Goal: Task Accomplishment & Management: Use online tool/utility

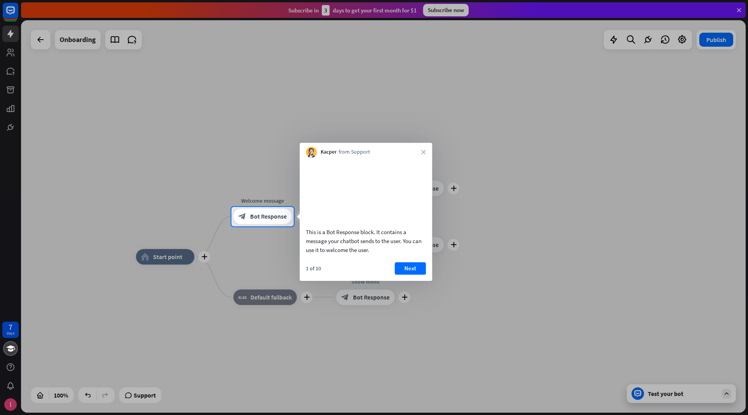
drag, startPoint x: 317, startPoint y: 250, endPoint x: 358, endPoint y: 253, distance: 41.4
click at [358, 253] on div "This is a Bot Response block. It contains a message your chatbot sends to the u…" at bounding box center [366, 241] width 120 height 27
click at [403, 275] on button "Next" at bounding box center [409, 268] width 31 height 12
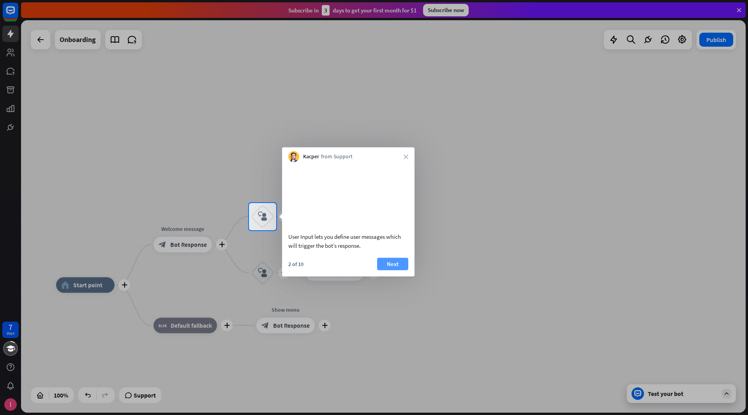
click at [393, 270] on button "Next" at bounding box center [392, 264] width 31 height 12
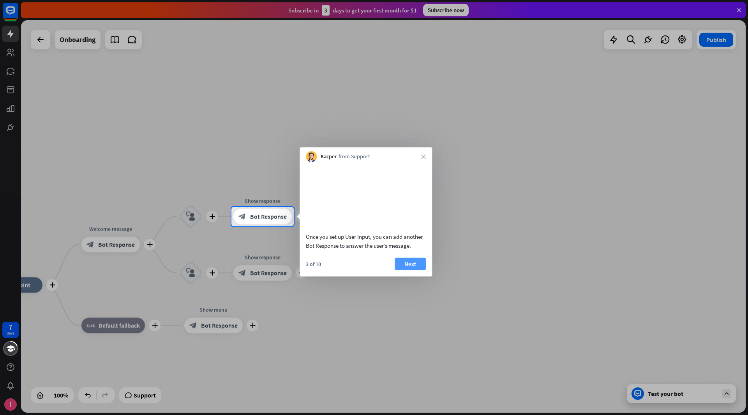
click at [405, 270] on button "Next" at bounding box center [409, 264] width 31 height 12
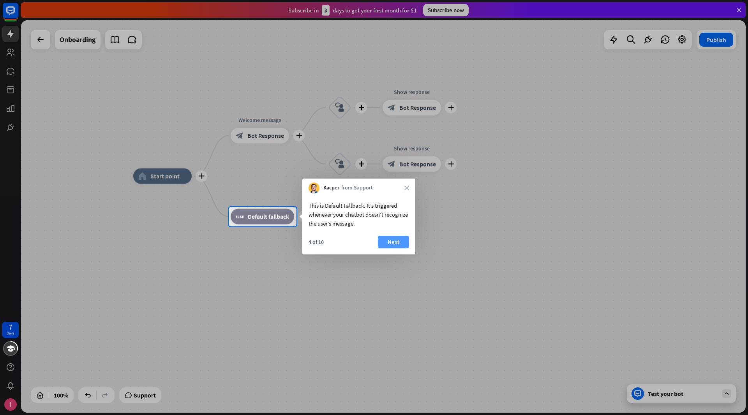
click at [398, 246] on button "Next" at bounding box center [393, 242] width 31 height 12
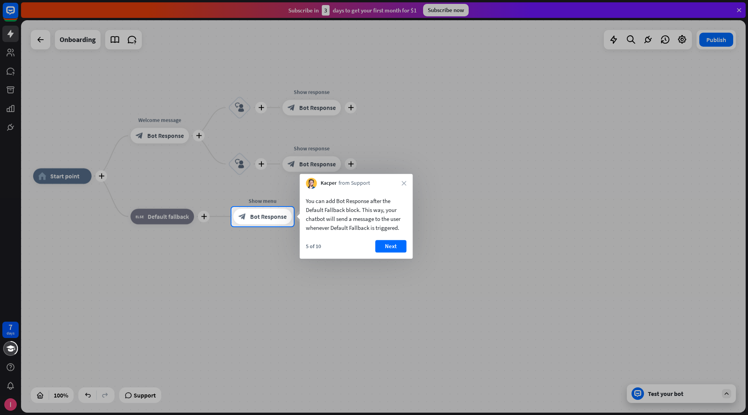
click at [402, 187] on div "Kacper from Support close" at bounding box center [355, 181] width 113 height 15
click at [403, 182] on icon "close" at bounding box center [403, 183] width 5 height 5
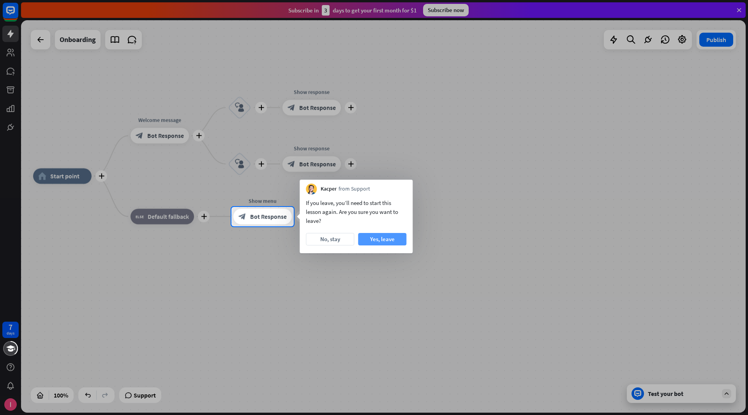
click at [384, 239] on button "Yes, leave" at bounding box center [382, 239] width 48 height 12
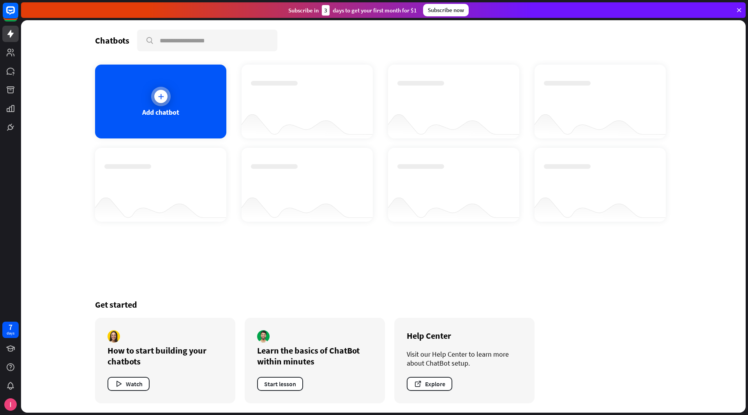
click at [162, 98] on icon at bounding box center [161, 97] width 8 height 8
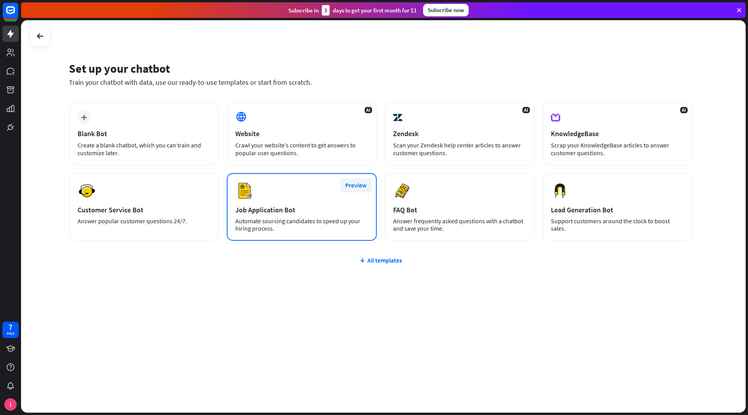
click at [354, 188] on button "Preview" at bounding box center [355, 185] width 31 height 14
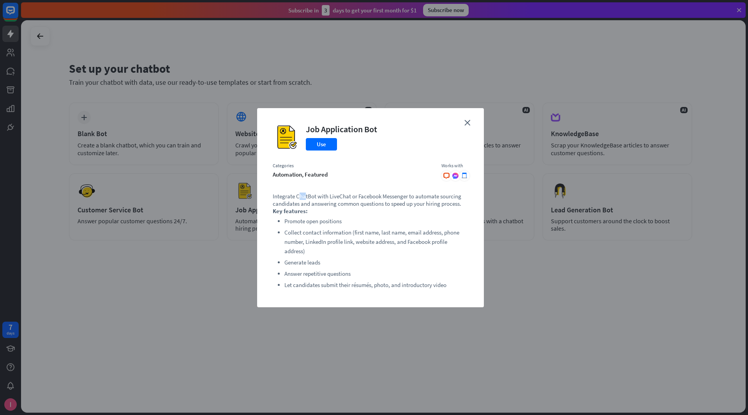
drag, startPoint x: 300, startPoint y: 196, endPoint x: 306, endPoint y: 199, distance: 6.6
click at [306, 199] on p "Integrate ChatBot with LiveChat or Facebook Messenger to automate sourcing cand…" at bounding box center [370, 200] width 195 height 15
click at [469, 120] on icon "close" at bounding box center [467, 123] width 6 height 6
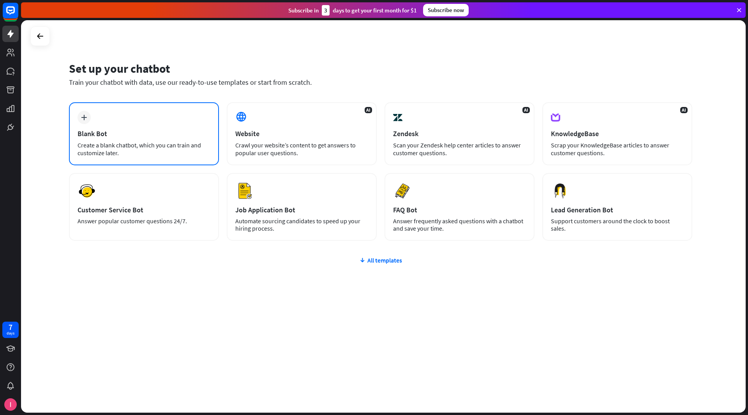
click at [178, 142] on div "Create a blank chatbot, which you can train and customize later." at bounding box center [143, 149] width 133 height 16
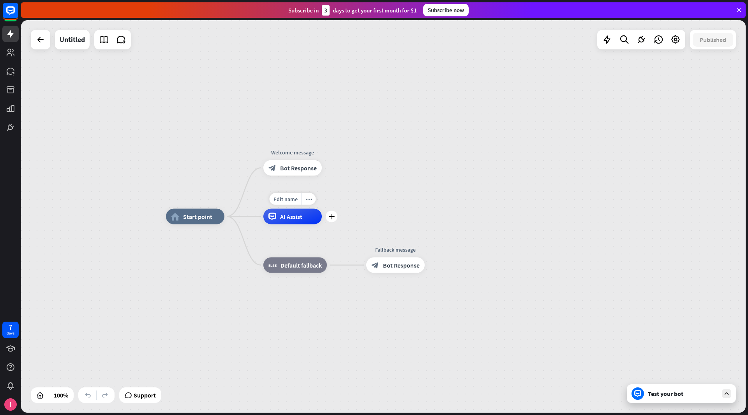
click at [281, 218] on span "AI Assist" at bounding box center [291, 217] width 22 height 8
click at [216, 158] on div "home_2 Start point Welcome message block_bot_response Bot Response AI Assist bl…" at bounding box center [383, 216] width 724 height 393
click at [290, 198] on span "Edit name" at bounding box center [285, 199] width 24 height 7
click at [367, 204] on div "home_2 Start point Welcome message block_bot_response Bot Response AI Assist bl…" at bounding box center [383, 216] width 724 height 393
click at [312, 200] on div "more_horiz" at bounding box center [308, 200] width 14 height 12
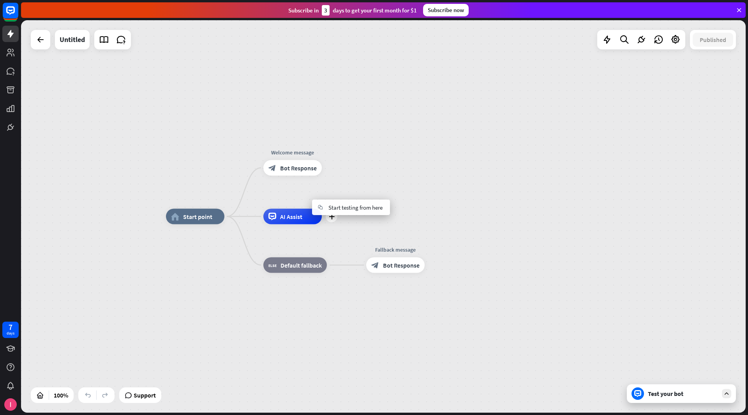
click at [290, 214] on span "AI Assist" at bounding box center [291, 217] width 22 height 8
click at [285, 220] on span "AI Assist" at bounding box center [291, 217] width 22 height 8
click at [289, 202] on span "Edit name" at bounding box center [285, 199] width 24 height 7
click at [412, 158] on div "home_2 Start point Welcome message block_bot_response Bot Response AI Assist bl…" at bounding box center [383, 216] width 724 height 393
click at [299, 166] on span "Bot Response" at bounding box center [298, 168] width 37 height 8
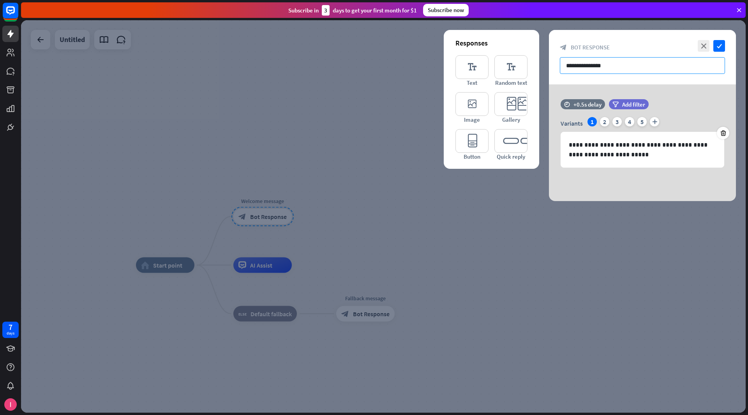
drag, startPoint x: 620, startPoint y: 70, endPoint x: 559, endPoint y: 56, distance: 63.1
click at [560, 57] on input "**********" at bounding box center [642, 65] width 165 height 17
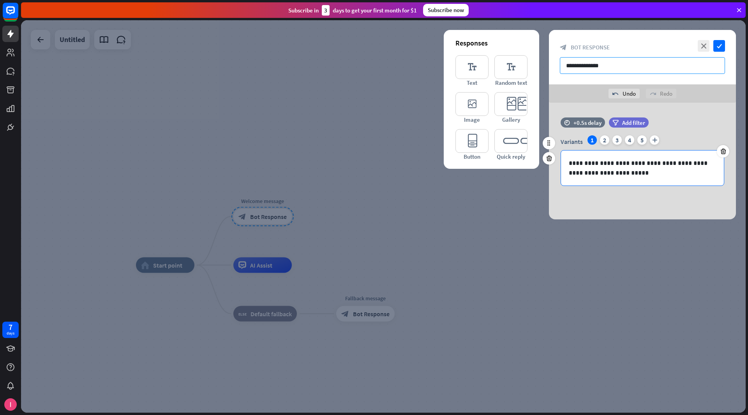
type input "**********"
click at [598, 160] on p "**********" at bounding box center [642, 167] width 148 height 19
click at [605, 143] on div "2" at bounding box center [604, 139] width 9 height 9
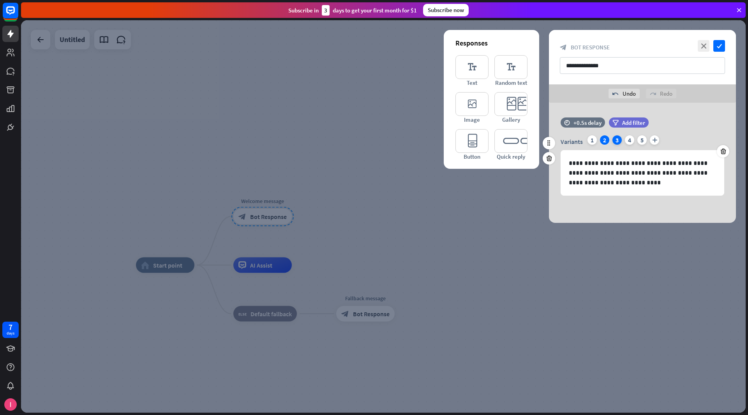
click at [613, 141] on div "3" at bounding box center [616, 139] width 9 height 9
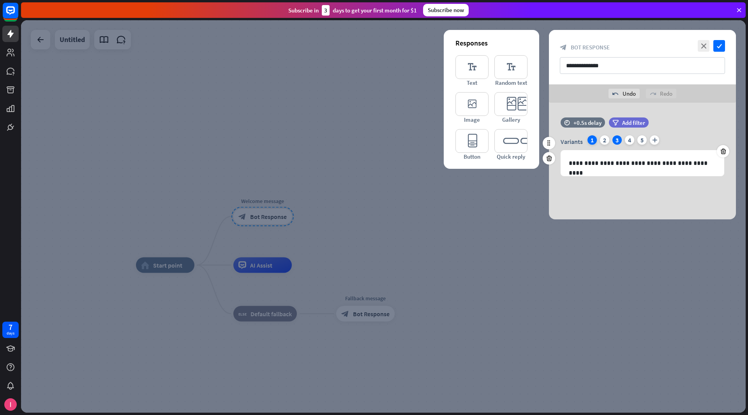
click at [588, 140] on div "1" at bounding box center [591, 139] width 9 height 9
click at [723, 44] on icon "check" at bounding box center [719, 46] width 12 height 12
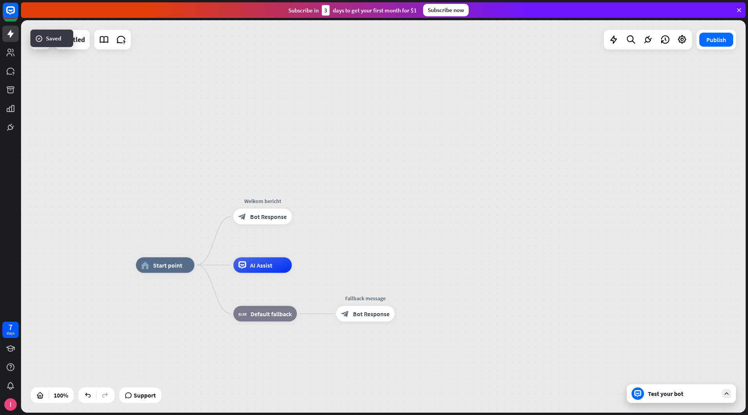
click at [672, 393] on div "Test your bot" at bounding box center [682, 394] width 70 height 8
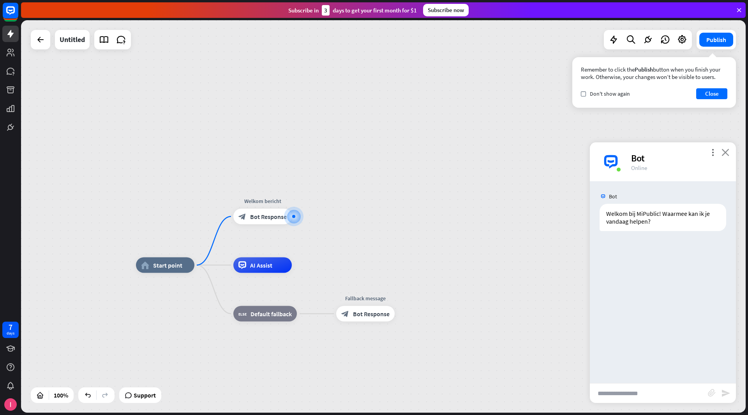
click at [727, 154] on icon "close" at bounding box center [725, 152] width 8 height 7
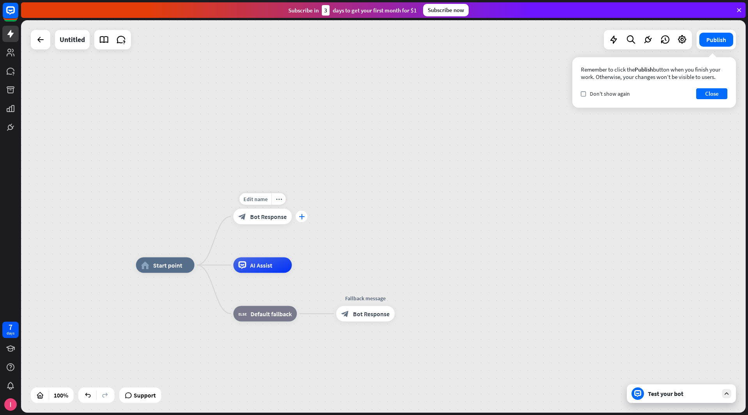
click at [305, 215] on div "plus" at bounding box center [302, 217] width 12 height 12
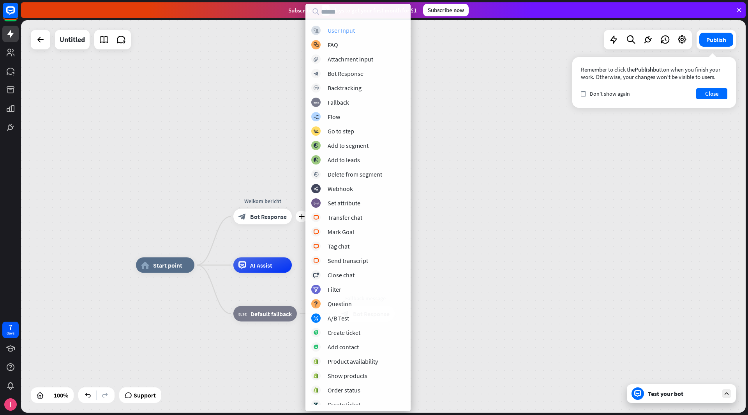
click at [346, 32] on div "User Input" at bounding box center [340, 30] width 27 height 8
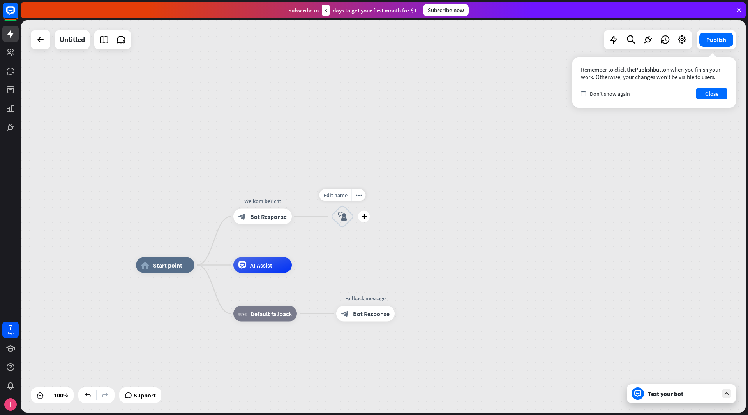
click at [344, 223] on div "block_user_input" at bounding box center [342, 216] width 23 height 23
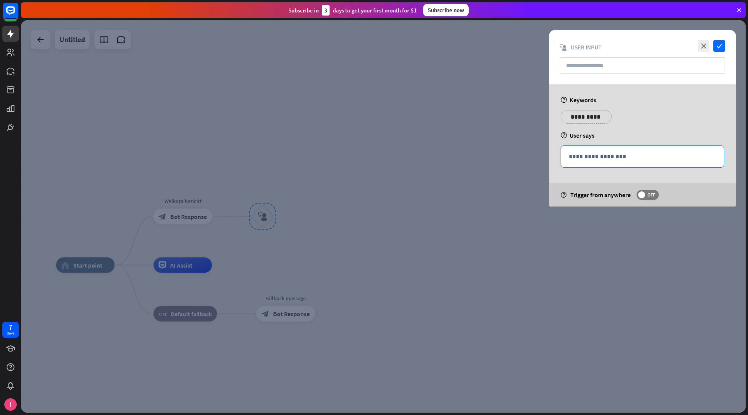
click at [606, 158] on p "**********" at bounding box center [641, 157] width 147 height 10
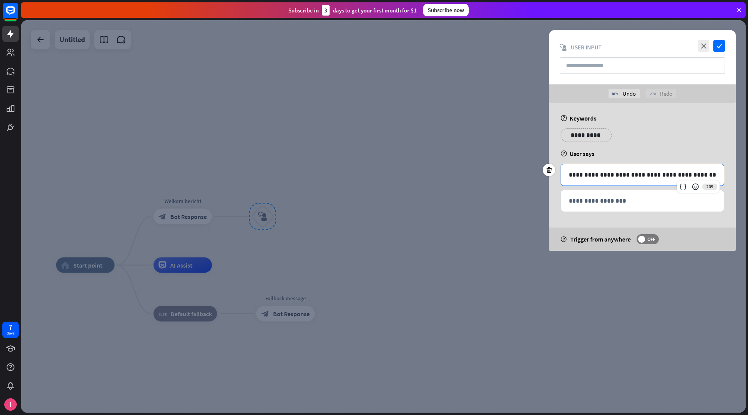
click at [631, 174] on p "**********" at bounding box center [642, 175] width 148 height 10
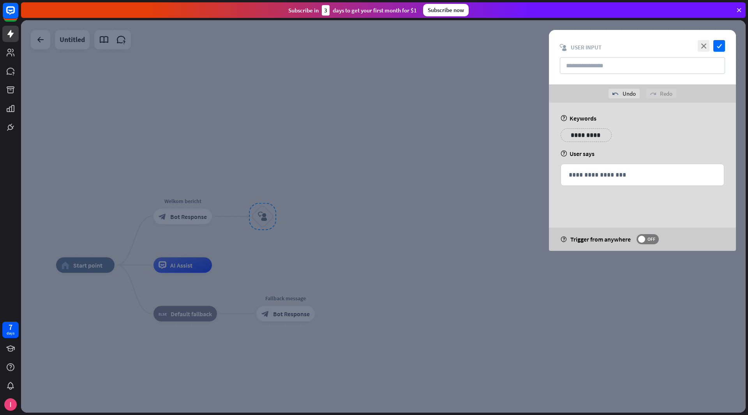
click at [657, 151] on div "help User says" at bounding box center [642, 154] width 164 height 8
click at [614, 173] on p "**********" at bounding box center [642, 175] width 148 height 10
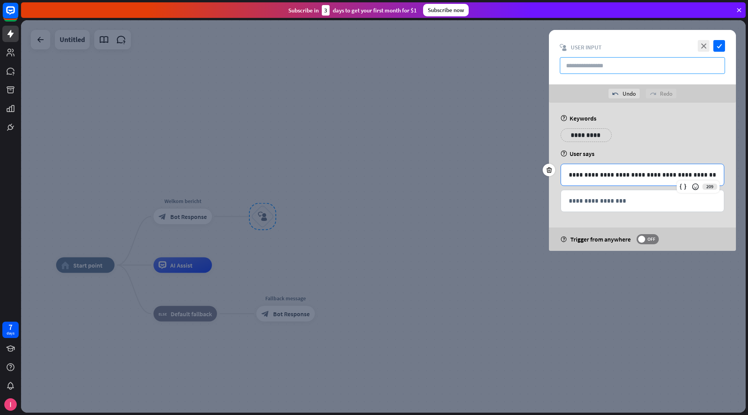
click at [588, 67] on input "text" at bounding box center [642, 65] width 165 height 17
type input "**********"
click at [581, 137] on p "**********" at bounding box center [581, 135] width 31 height 10
click at [608, 199] on p "**********" at bounding box center [641, 201] width 147 height 10
click at [690, 143] on div "**********" at bounding box center [642, 137] width 168 height 19
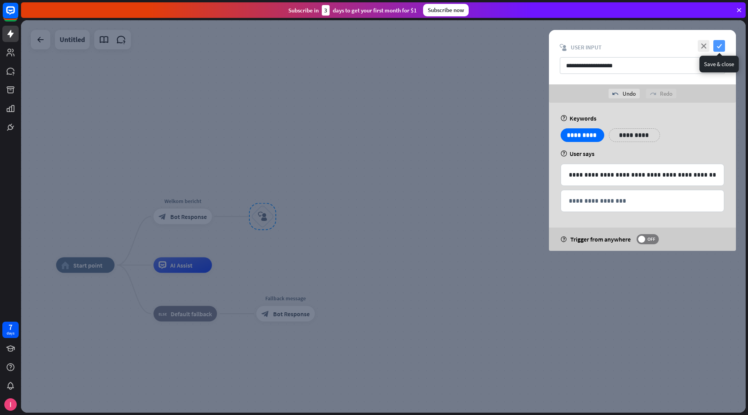
click at [721, 46] on icon "check" at bounding box center [719, 46] width 12 height 12
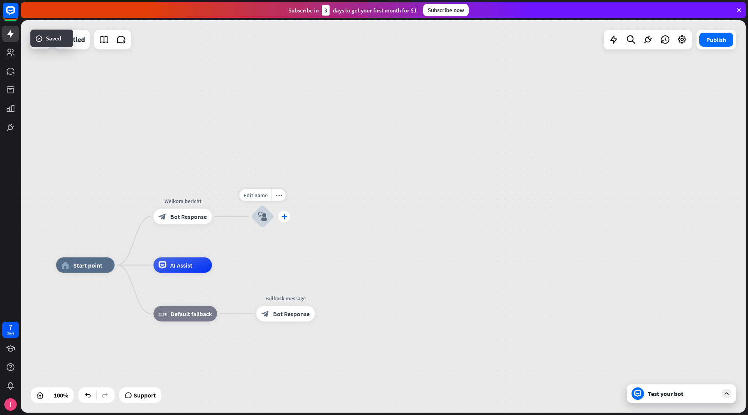
click at [283, 217] on icon "plus" at bounding box center [284, 216] width 6 height 5
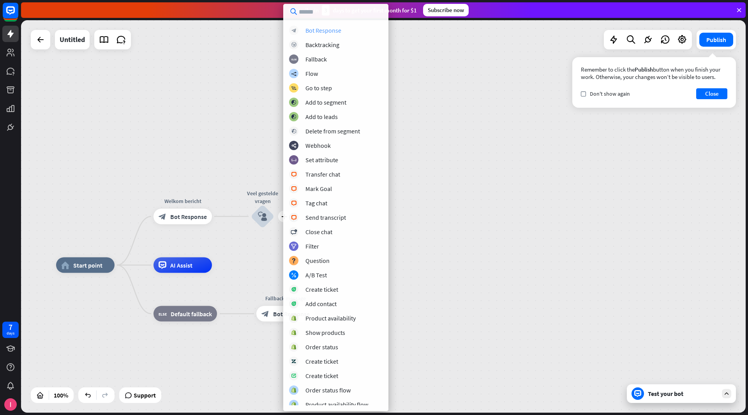
click at [337, 30] on div "Bot Response" at bounding box center [323, 30] width 36 height 8
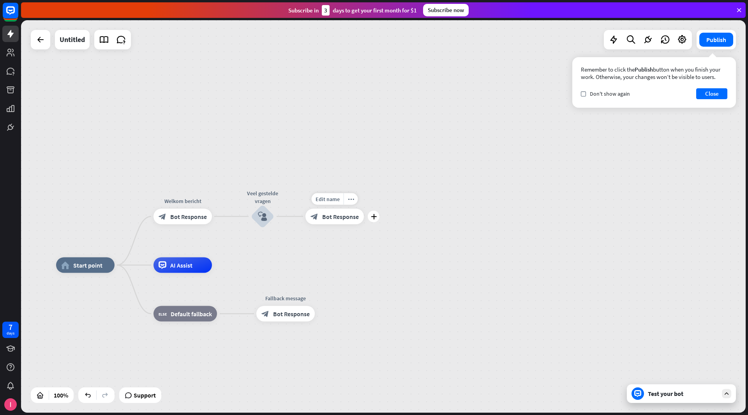
click at [332, 218] on span "Bot Response" at bounding box center [340, 217] width 37 height 8
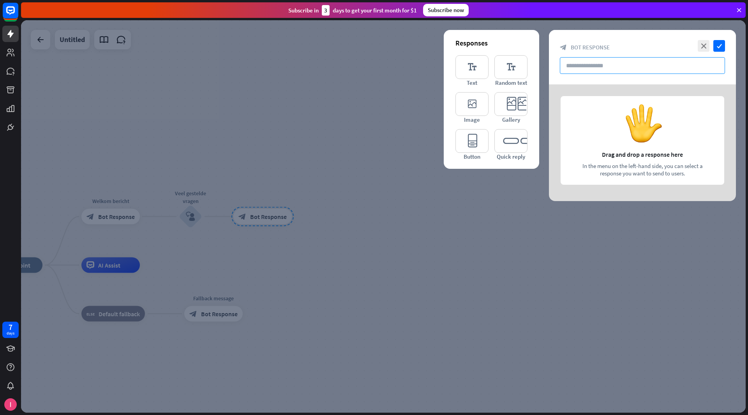
click at [603, 69] on input "text" at bounding box center [642, 65] width 165 height 17
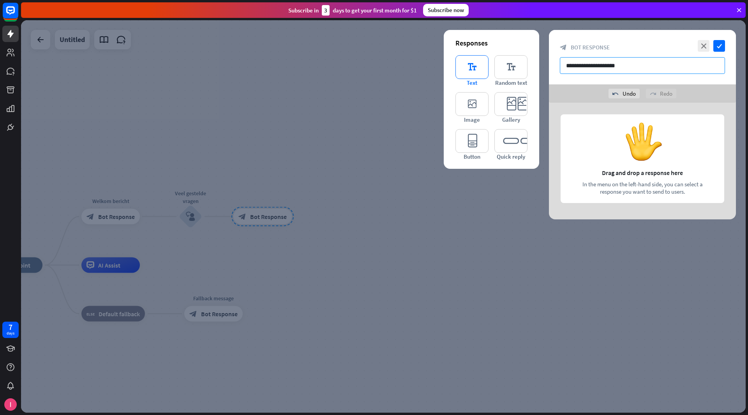
type input "**********"
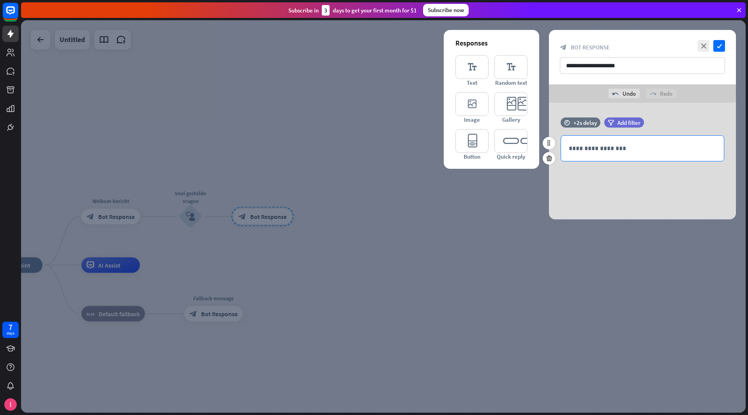
click at [611, 149] on p "**********" at bounding box center [641, 149] width 147 height 10
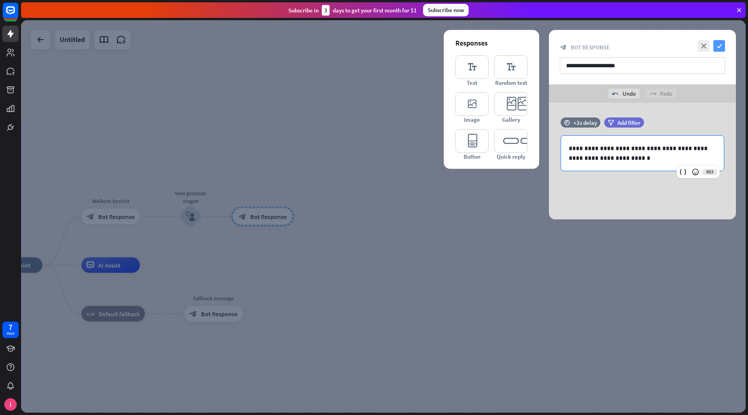
click at [722, 46] on icon "check" at bounding box center [719, 46] width 12 height 12
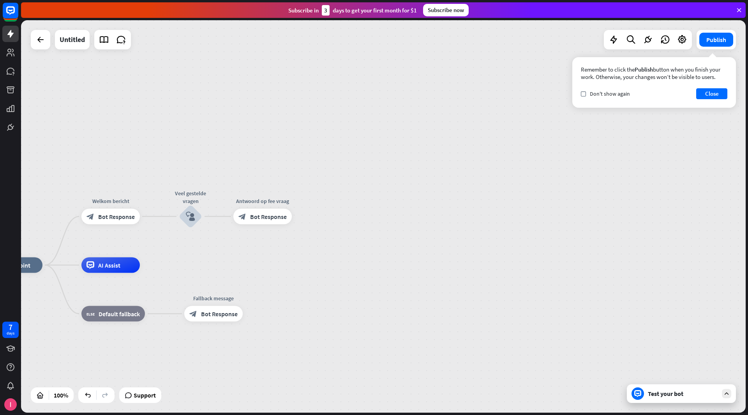
click at [724, 390] on div at bounding box center [725, 393] width 9 height 9
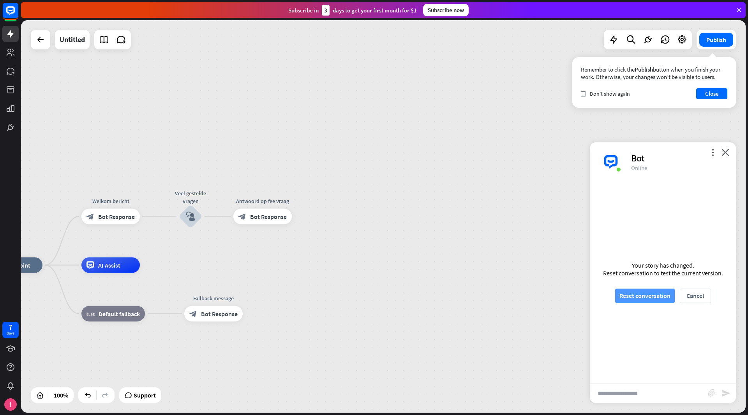
click at [644, 298] on button "Reset conversation" at bounding box center [645, 296] width 60 height 14
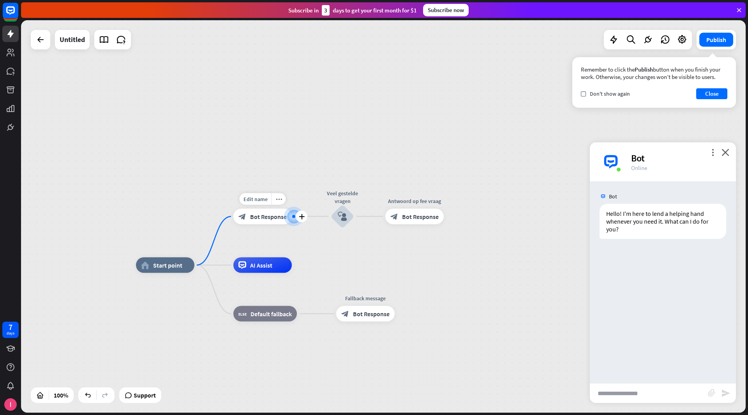
click at [255, 220] on span "Bot Response" at bounding box center [268, 217] width 37 height 8
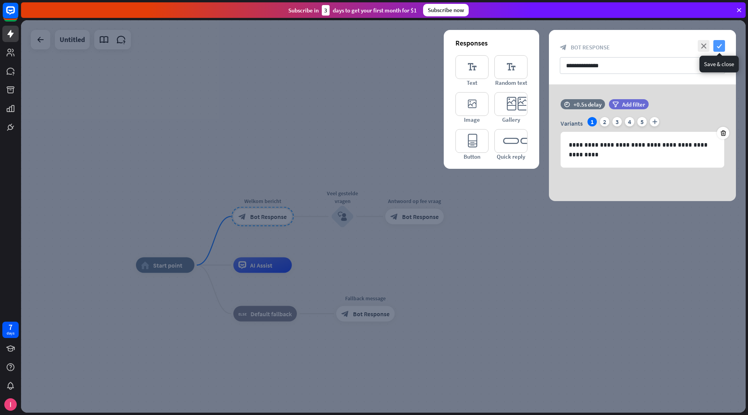
click at [720, 47] on icon "check" at bounding box center [719, 46] width 12 height 12
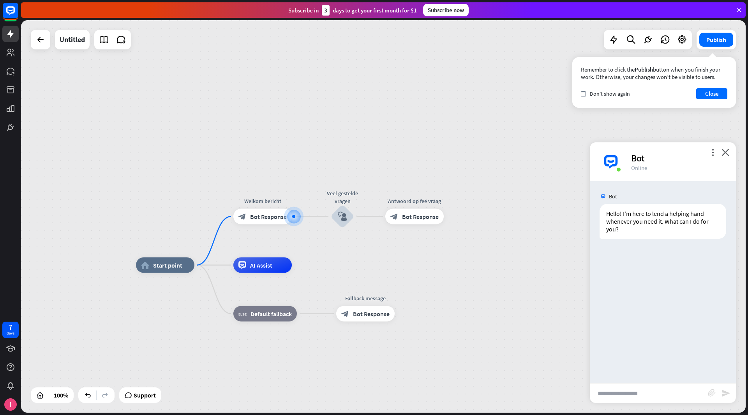
click at [626, 392] on input "text" at bounding box center [648, 393] width 118 height 19
type input "**********"
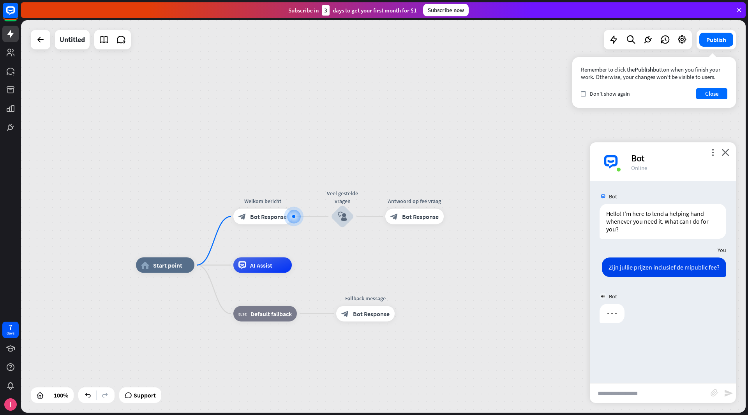
scroll to position [0, 0]
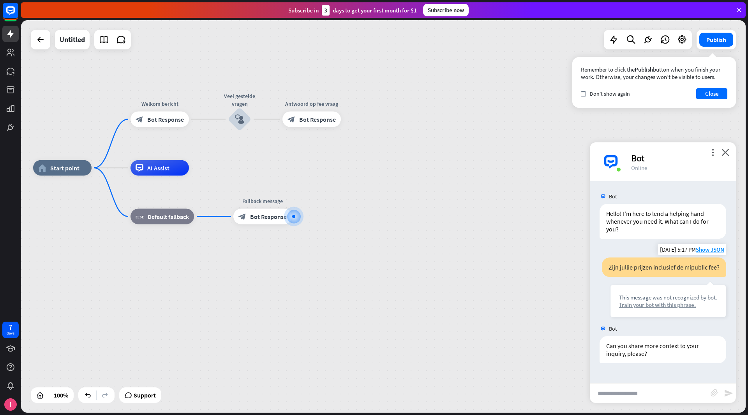
click at [688, 306] on div "Train your bot with this phrase." at bounding box center [668, 304] width 98 height 7
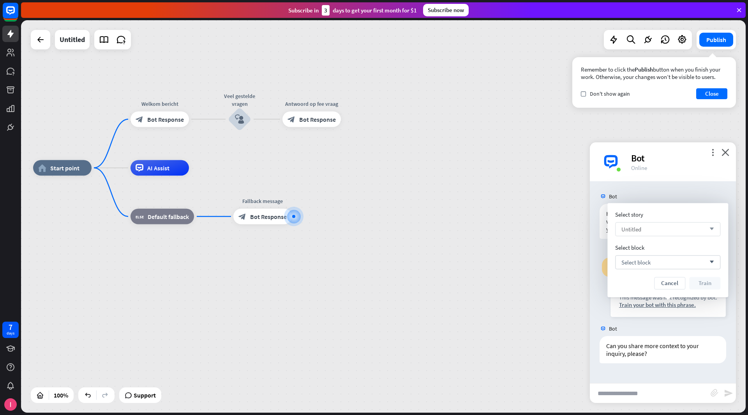
click at [666, 233] on div "Untitled arrow_down" at bounding box center [667, 229] width 105 height 14
click at [726, 153] on icon "close" at bounding box center [725, 152] width 8 height 7
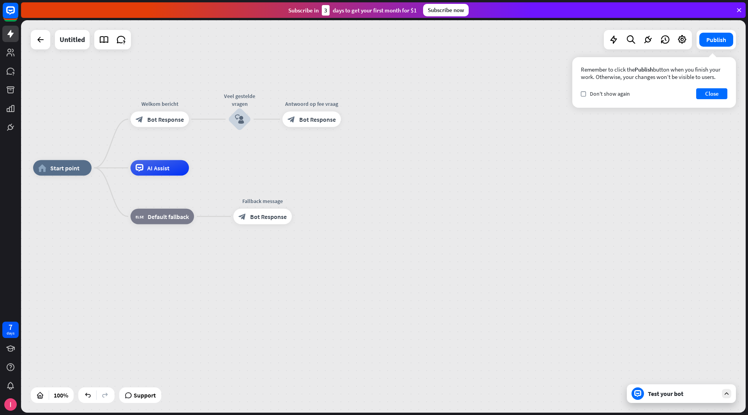
click at [686, 395] on div "Test your bot" at bounding box center [682, 394] width 70 height 8
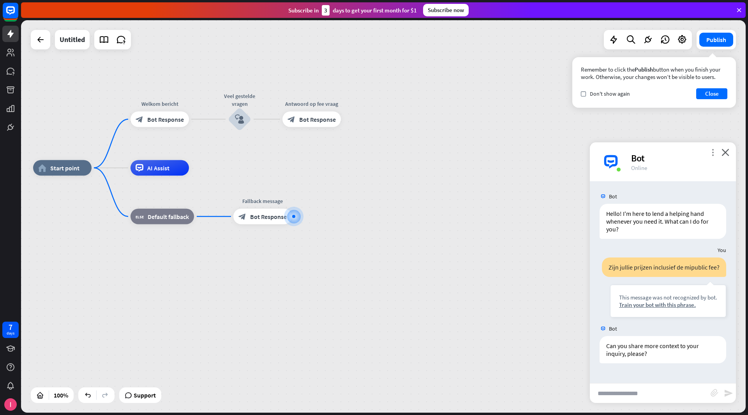
click at [712, 153] on icon "more_vert" at bounding box center [712, 152] width 7 height 7
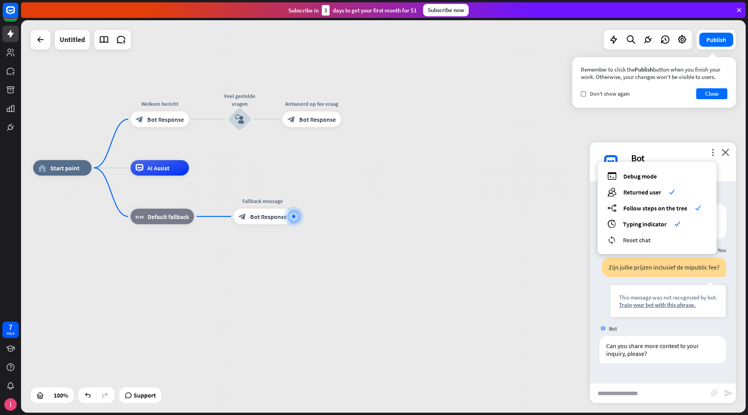
click at [637, 239] on span "Reset chat" at bounding box center [637, 240] width 28 height 8
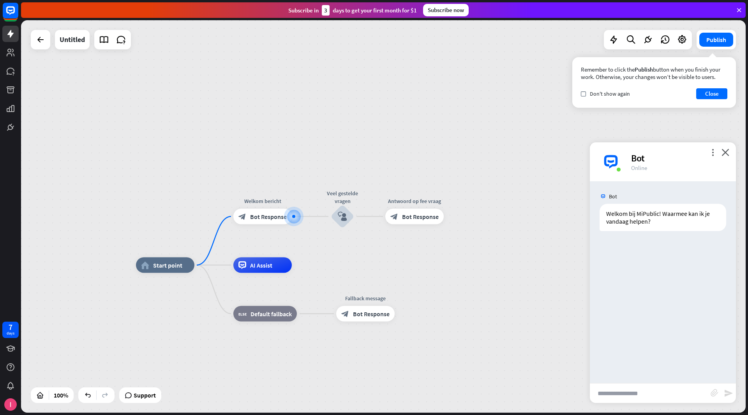
click at [653, 397] on input "text" at bounding box center [649, 393] width 121 height 19
type input "**********"
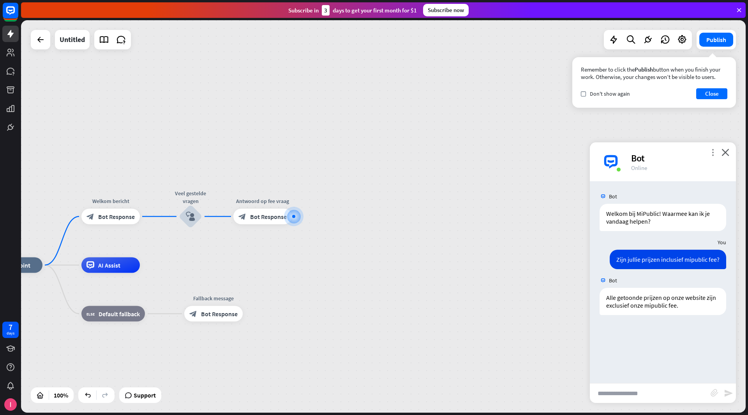
click at [713, 152] on icon "more_vert" at bounding box center [712, 152] width 7 height 7
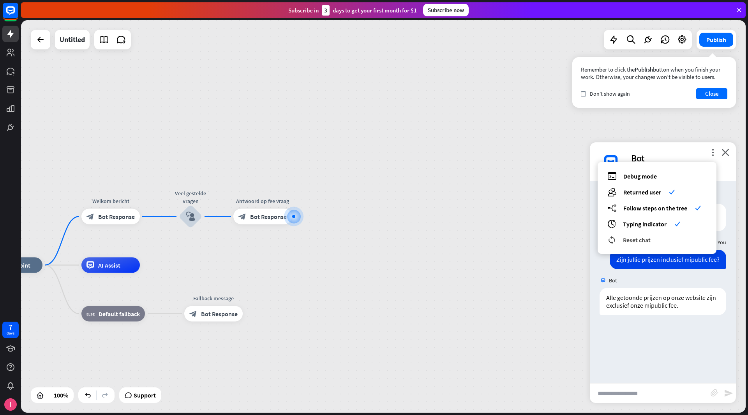
click at [642, 239] on span "Reset chat" at bounding box center [637, 240] width 28 height 8
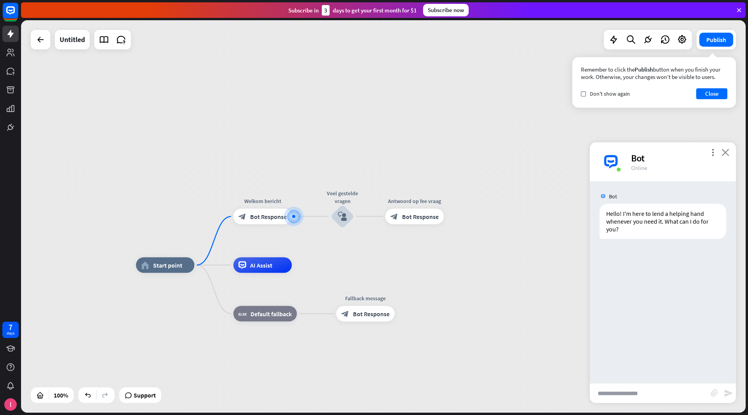
click at [728, 155] on icon "close" at bounding box center [725, 152] width 8 height 7
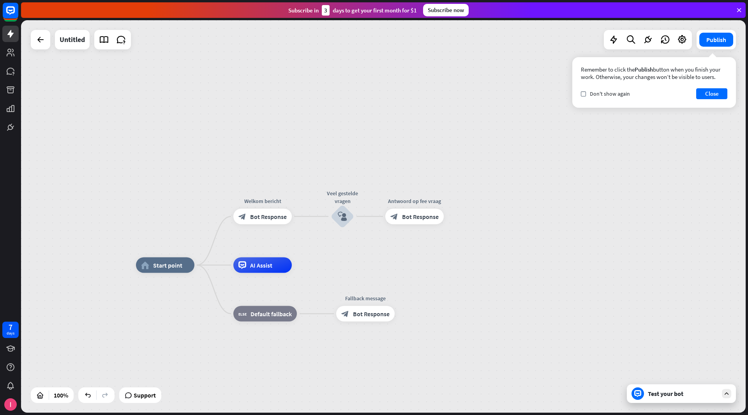
click at [675, 394] on div "Test your bot" at bounding box center [682, 394] width 70 height 8
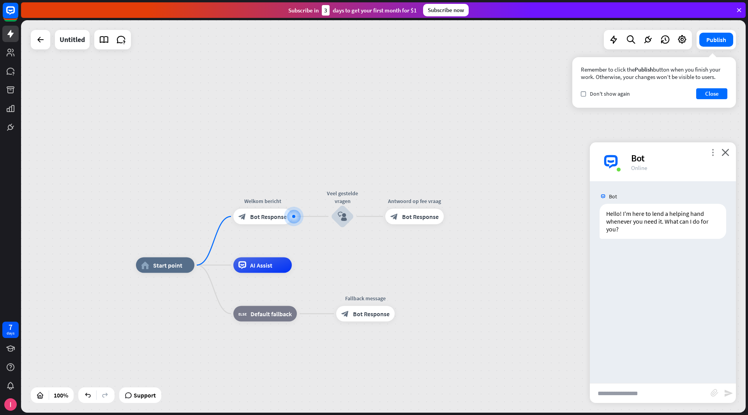
click at [710, 153] on icon "more_vert" at bounding box center [712, 152] width 7 height 7
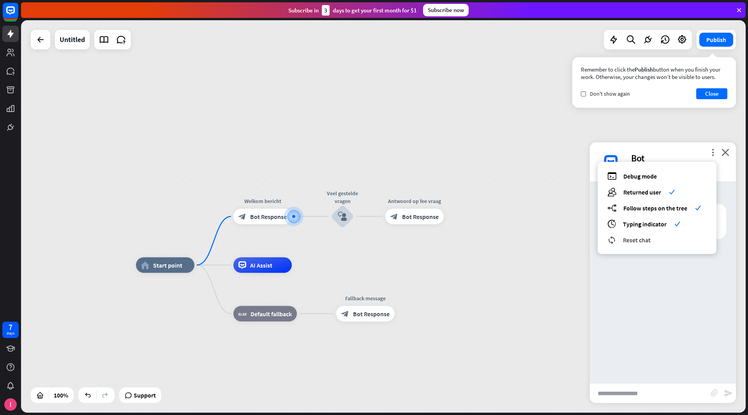
click at [629, 239] on span "Reset chat" at bounding box center [637, 240] width 28 height 8
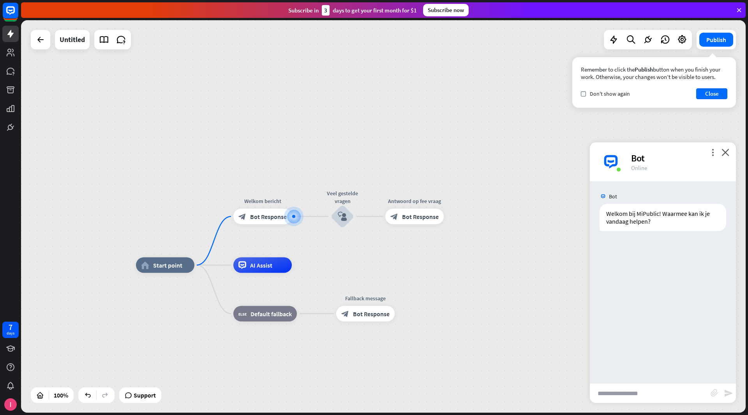
click at [615, 396] on input "text" at bounding box center [649, 393] width 121 height 19
type input "**********"
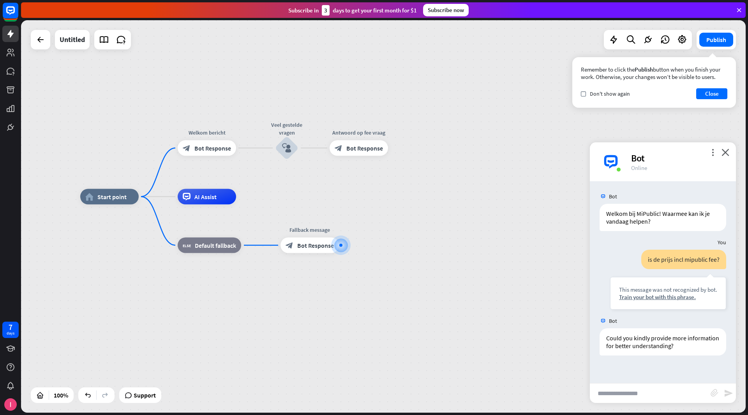
drag, startPoint x: 368, startPoint y: 152, endPoint x: 416, endPoint y: 181, distance: 56.2
click at [416, 181] on div "home_2 Start point Welkom bericht block_bot_response Bot Response Veel gestelde…" at bounding box center [383, 216] width 724 height 393
click at [294, 150] on div "block_user_input" at bounding box center [287, 148] width 23 height 23
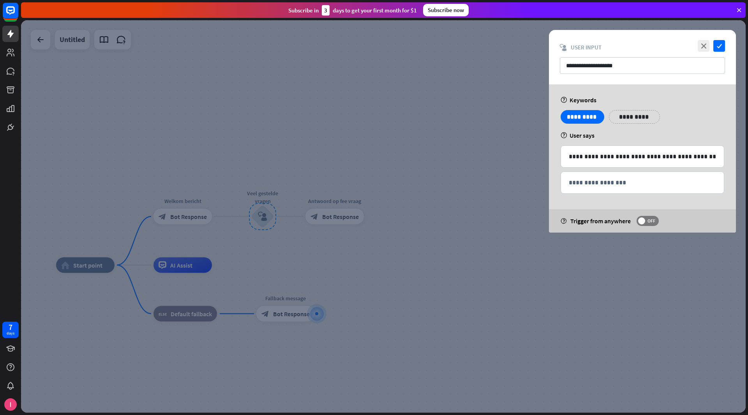
click at [630, 115] on p "**********" at bounding box center [633, 117] width 39 height 10
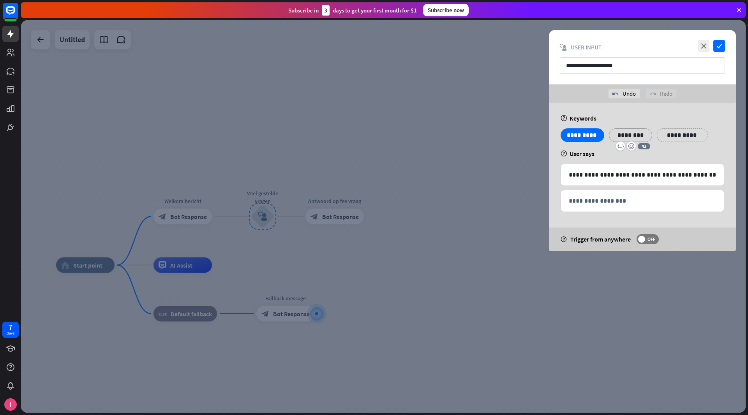
click at [647, 115] on div "help Keywords" at bounding box center [642, 118] width 164 height 8
click at [689, 132] on p "**********" at bounding box center [681, 135] width 39 height 10
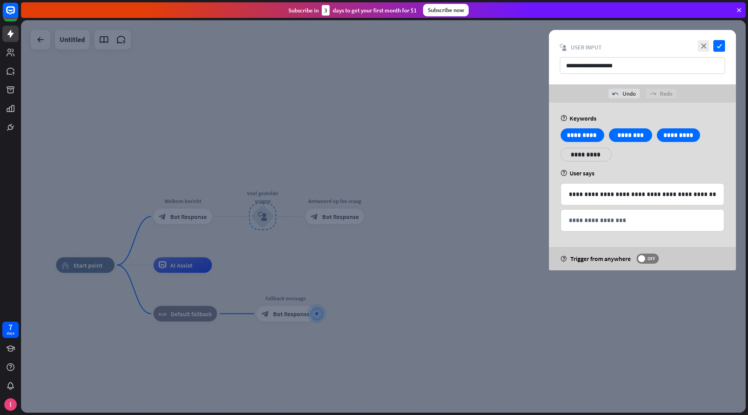
click at [498, 183] on div at bounding box center [383, 216] width 724 height 393
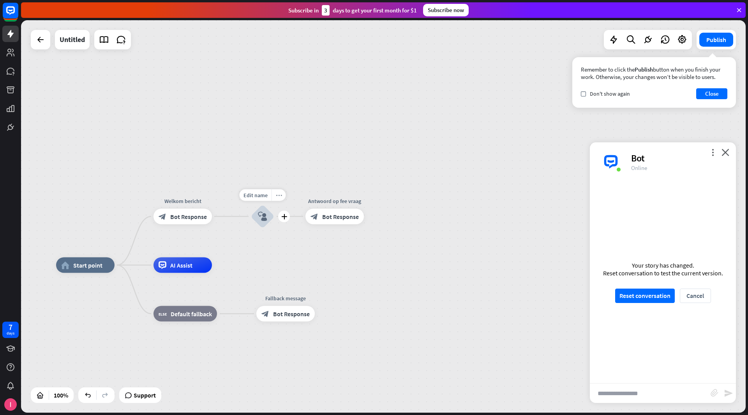
click at [276, 194] on icon "more_horiz" at bounding box center [279, 195] width 6 height 6
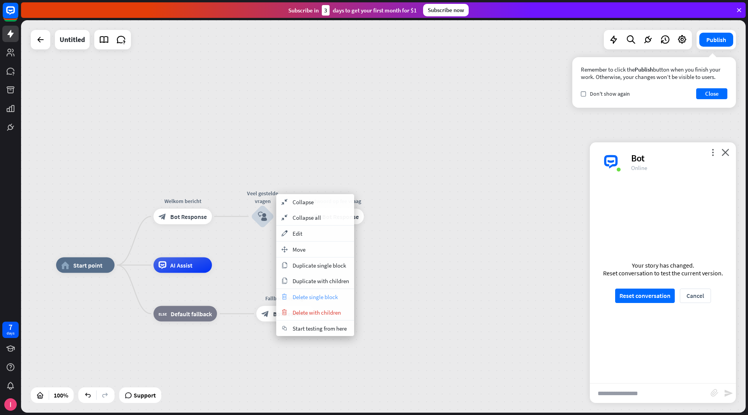
click at [324, 295] on span "Delete single block" at bounding box center [314, 297] width 45 height 7
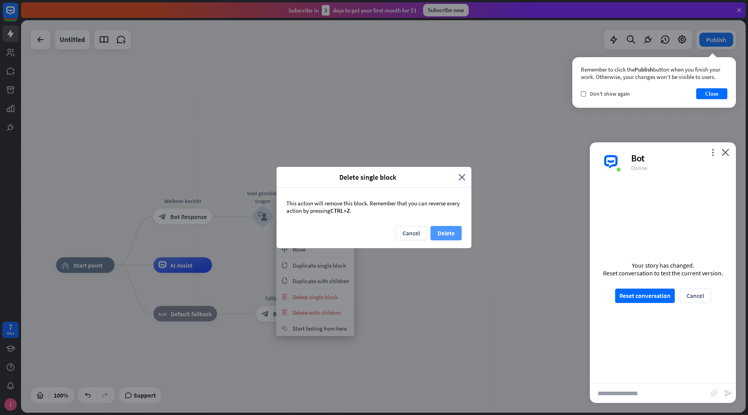
click at [447, 231] on button "Delete" at bounding box center [445, 233] width 31 height 14
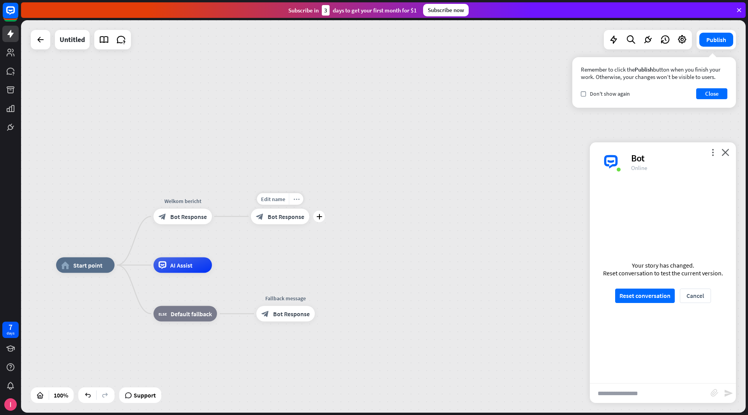
click at [301, 204] on div "more_horiz" at bounding box center [296, 200] width 14 height 12
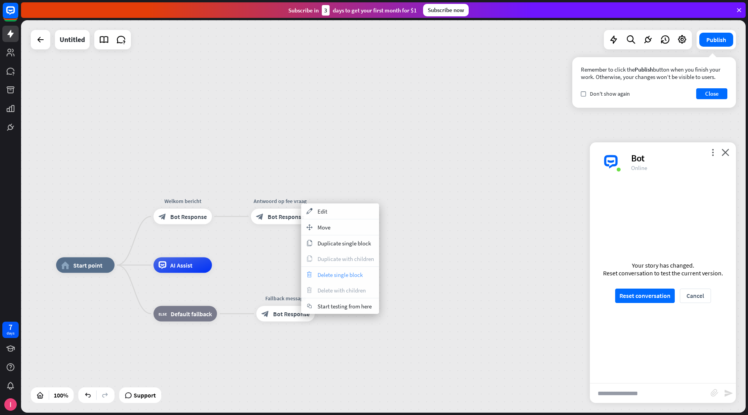
click at [340, 273] on span "Delete single block" at bounding box center [339, 274] width 45 height 7
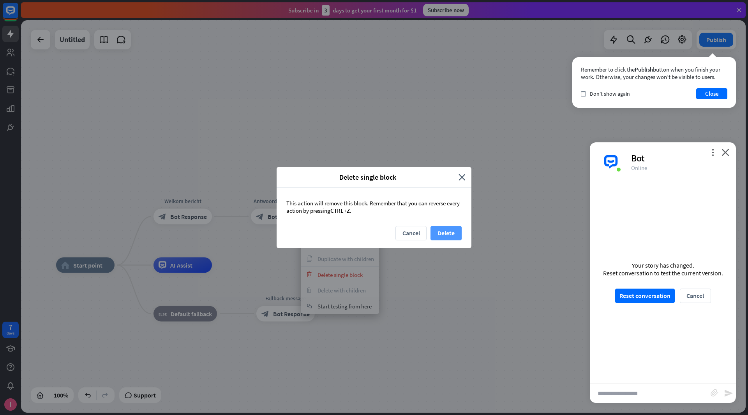
click at [444, 233] on button "Delete" at bounding box center [445, 233] width 31 height 14
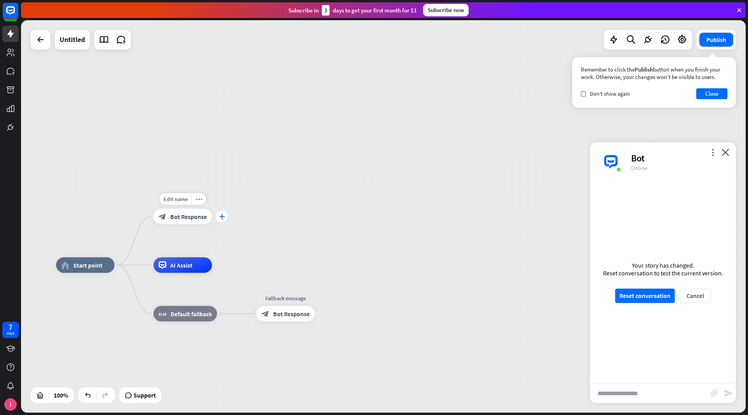
click at [219, 219] on icon "plus" at bounding box center [222, 216] width 6 height 5
